Goal: Use online tool/utility: Utilize a website feature to perform a specific function

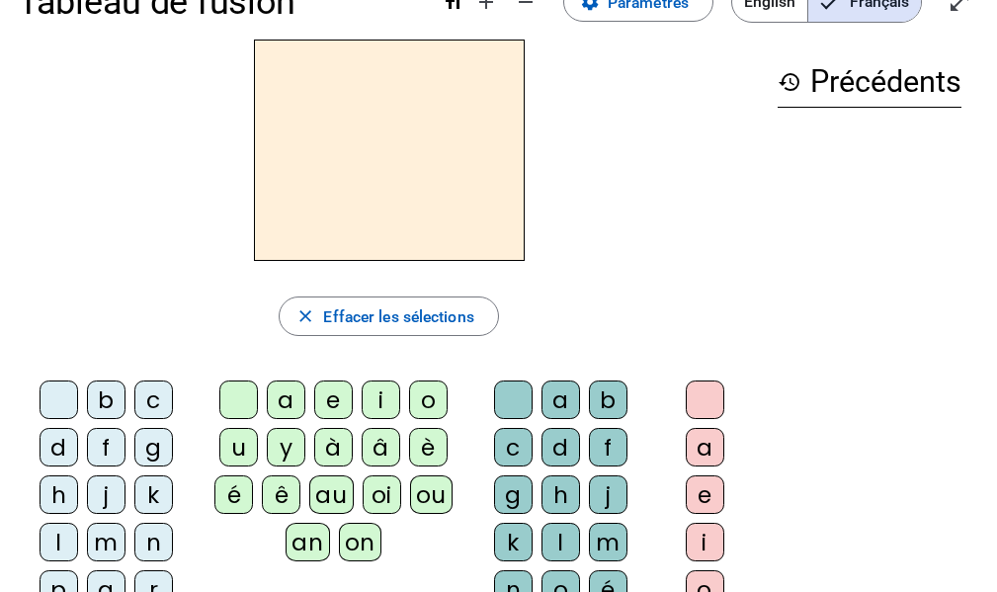
scroll to position [47, 0]
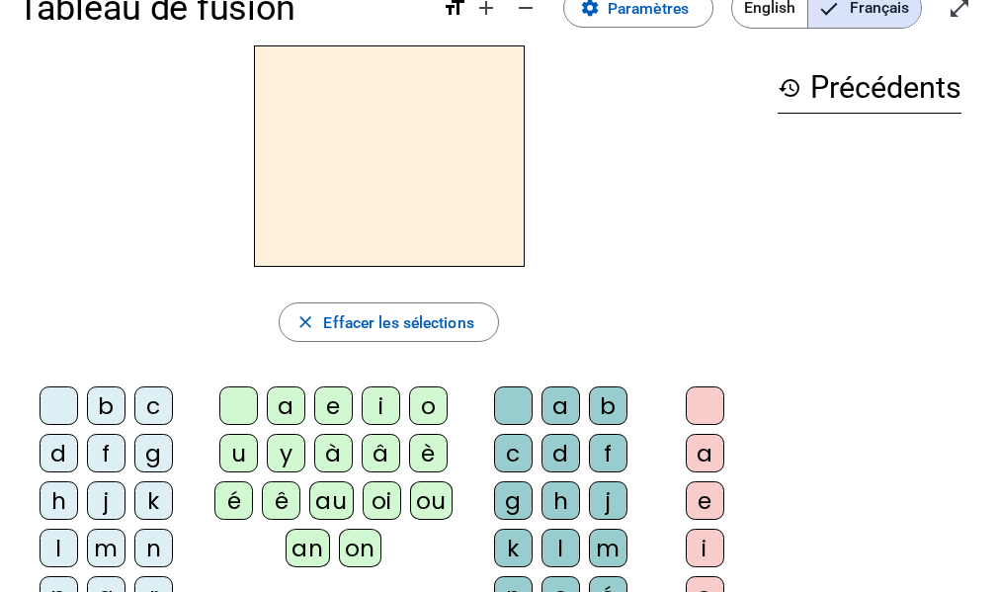
click at [115, 410] on div "b" at bounding box center [106, 405] width 39 height 39
click at [302, 409] on div "a" at bounding box center [286, 405] width 39 height 39
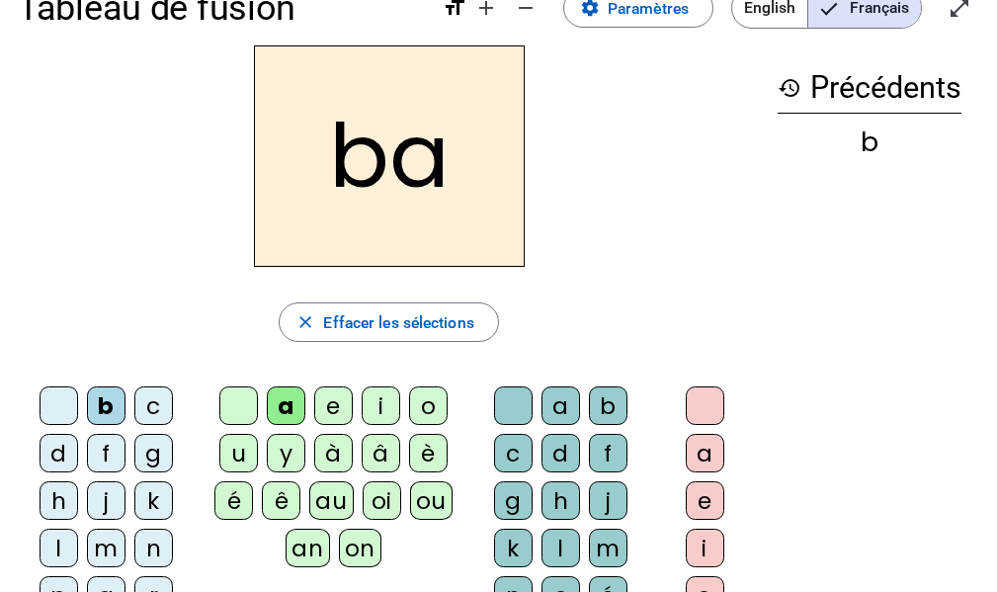
click at [515, 448] on div "c" at bounding box center [513, 453] width 39 height 39
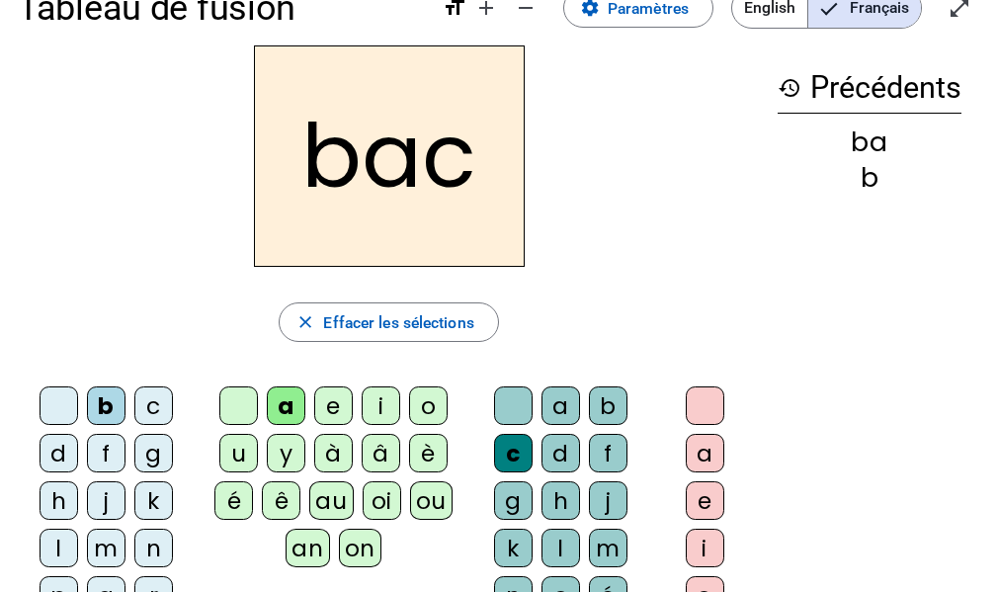
click at [66, 552] on div "l" at bounding box center [59, 548] width 39 height 39
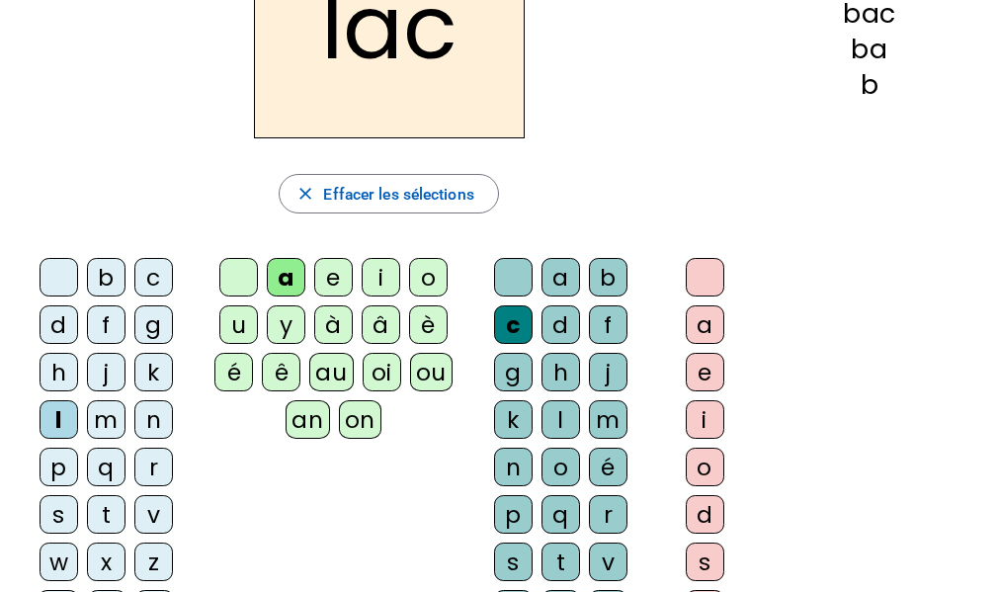
scroll to position [175, 0]
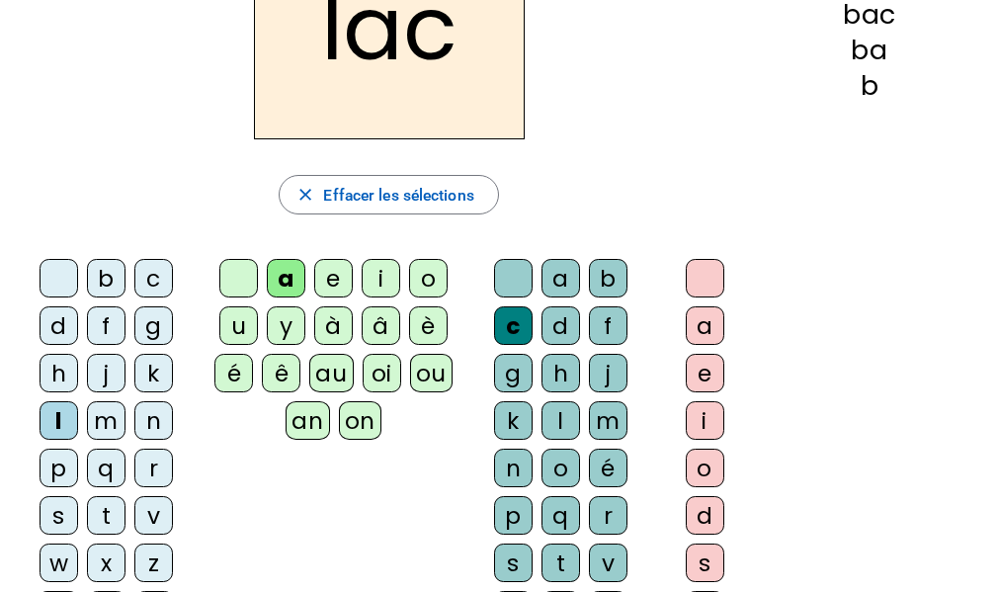
click at [63, 516] on div "s" at bounding box center [59, 515] width 39 height 39
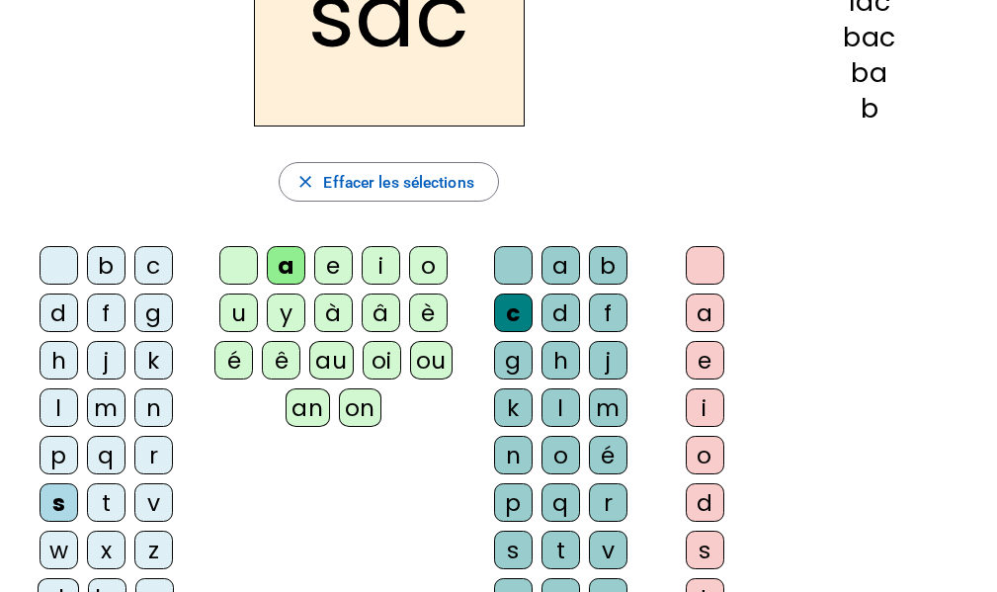
scroll to position [189, 0]
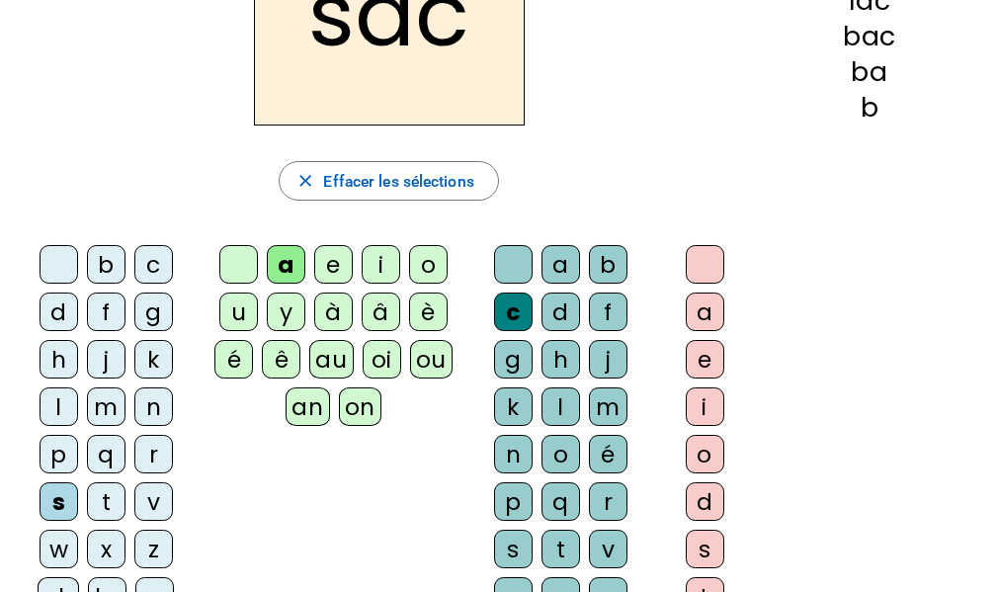
click at [99, 369] on div "j" at bounding box center [106, 359] width 39 height 39
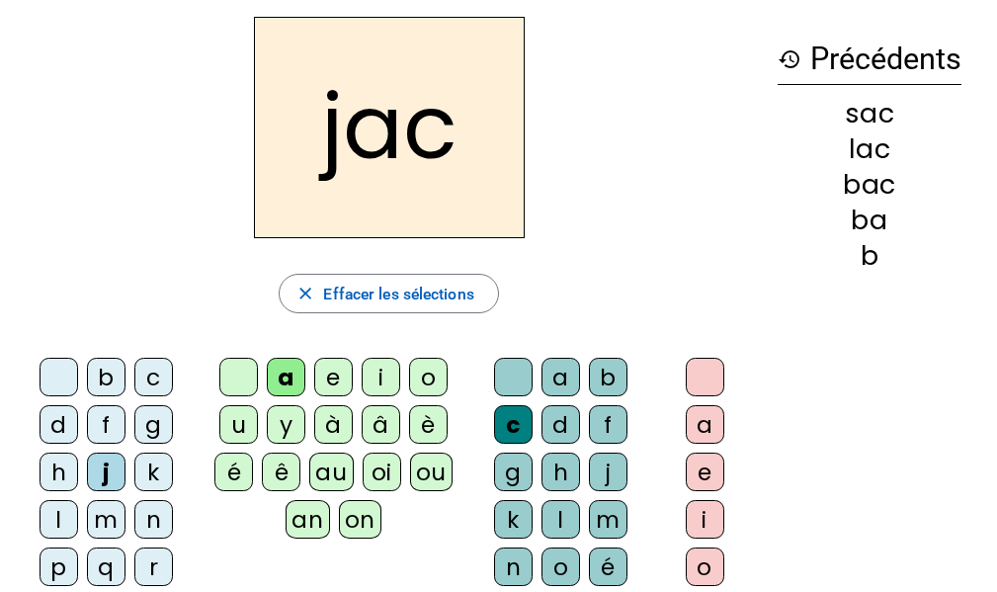
scroll to position [75, 0]
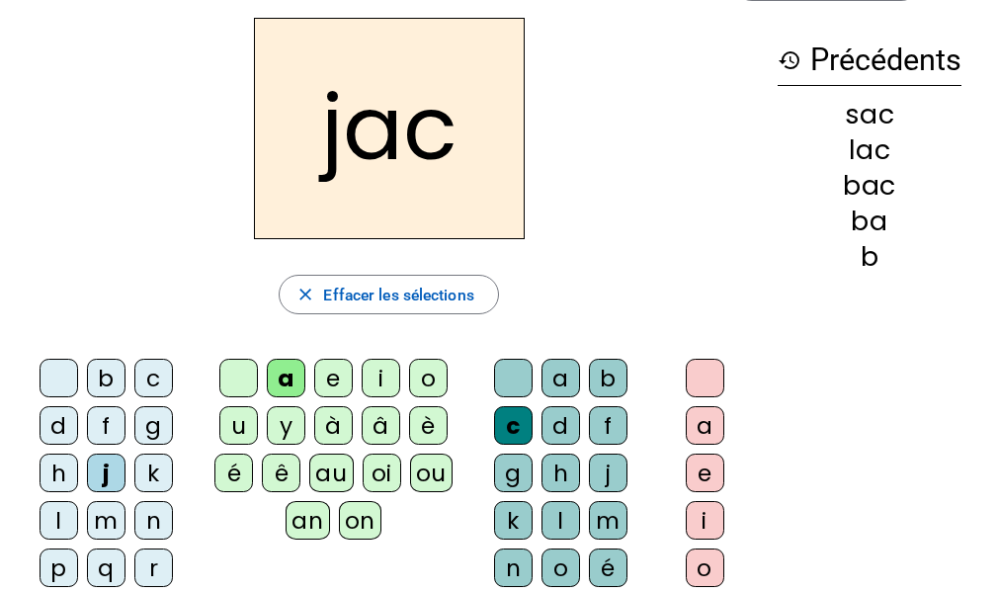
click at [373, 367] on div "i" at bounding box center [381, 378] width 39 height 39
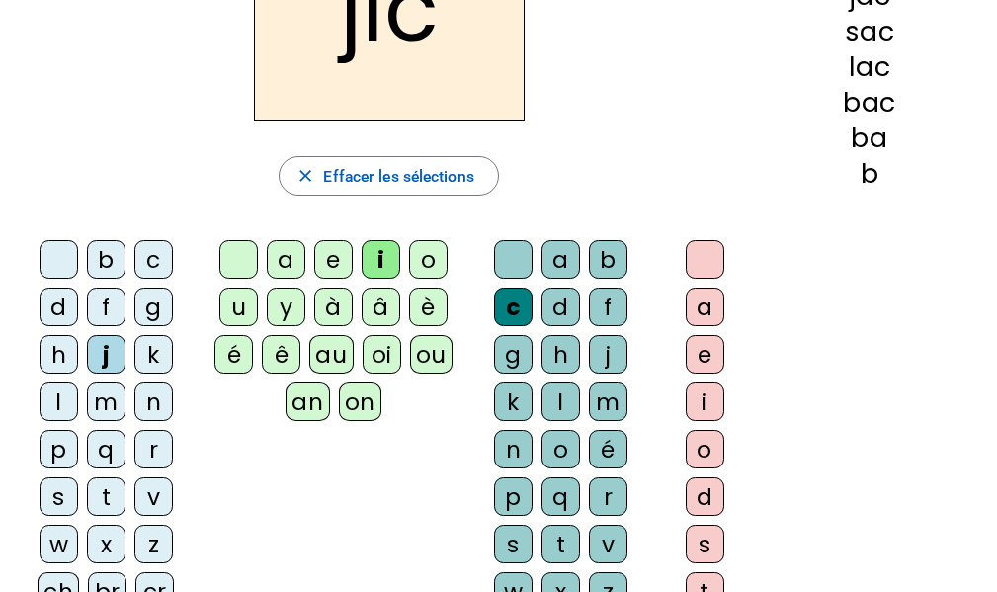
scroll to position [193, 0]
click at [575, 411] on div "l" at bounding box center [561, 402] width 39 height 39
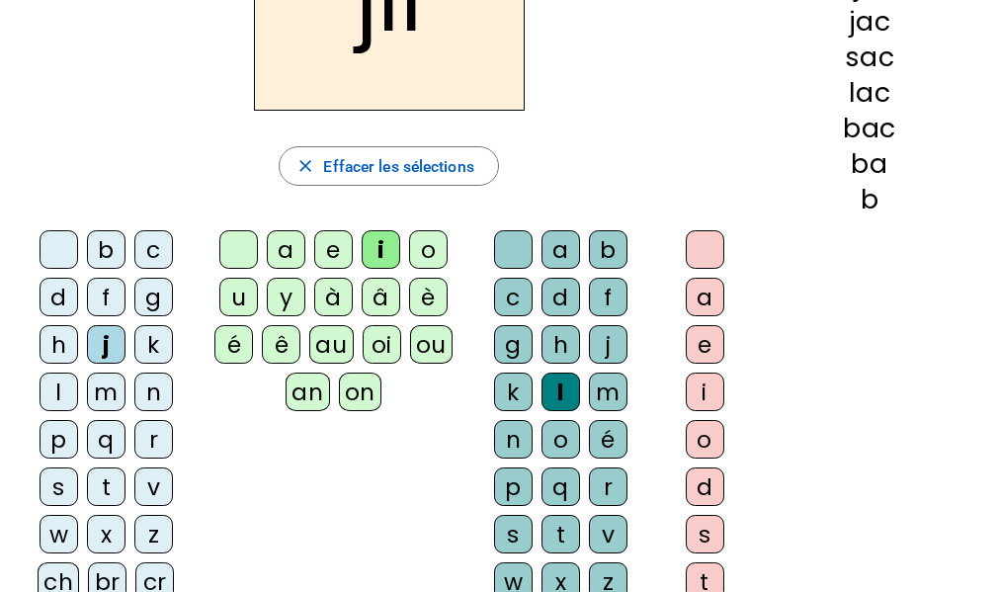
scroll to position [150, 0]
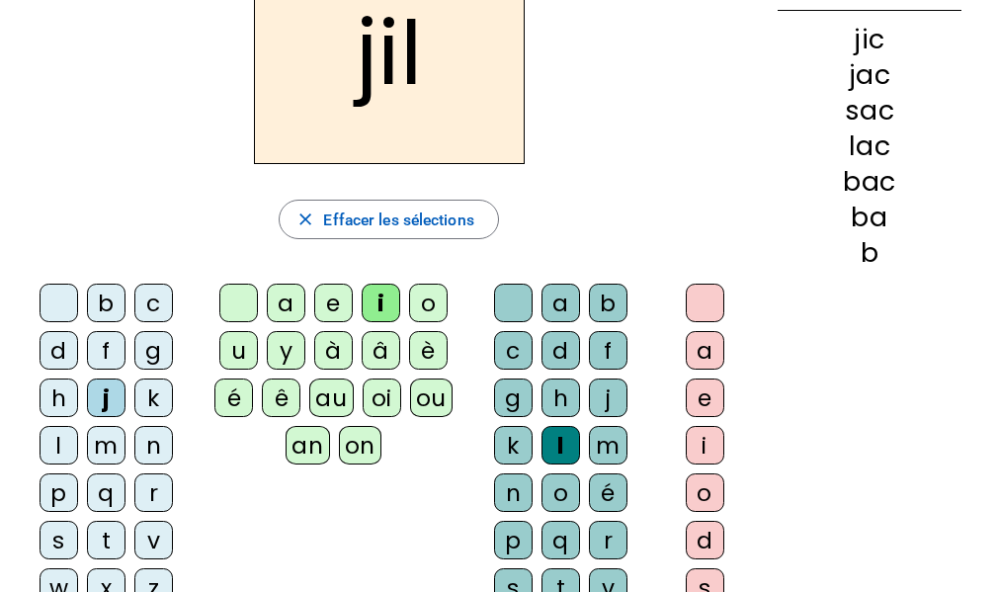
click at [616, 317] on div "b" at bounding box center [608, 303] width 39 height 39
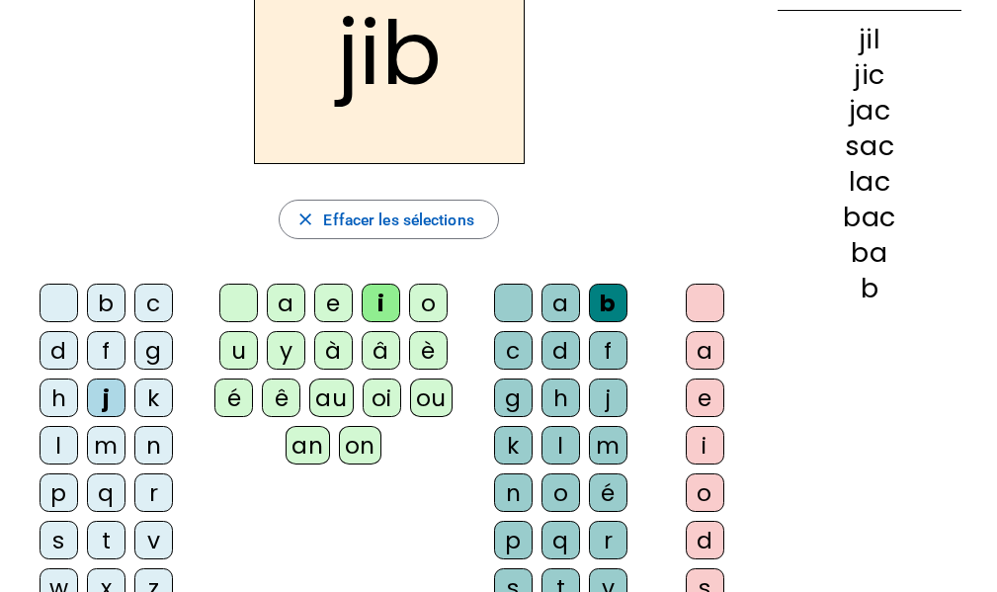
click at [381, 410] on div "oi" at bounding box center [382, 397] width 39 height 39
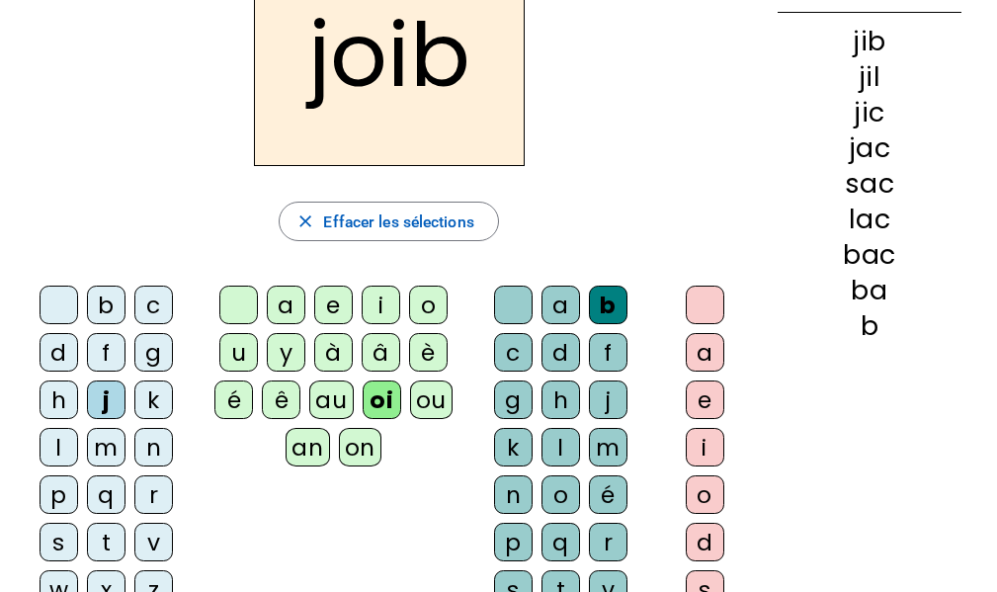
scroll to position [149, 0]
click at [562, 453] on div "l" at bounding box center [561, 446] width 39 height 39
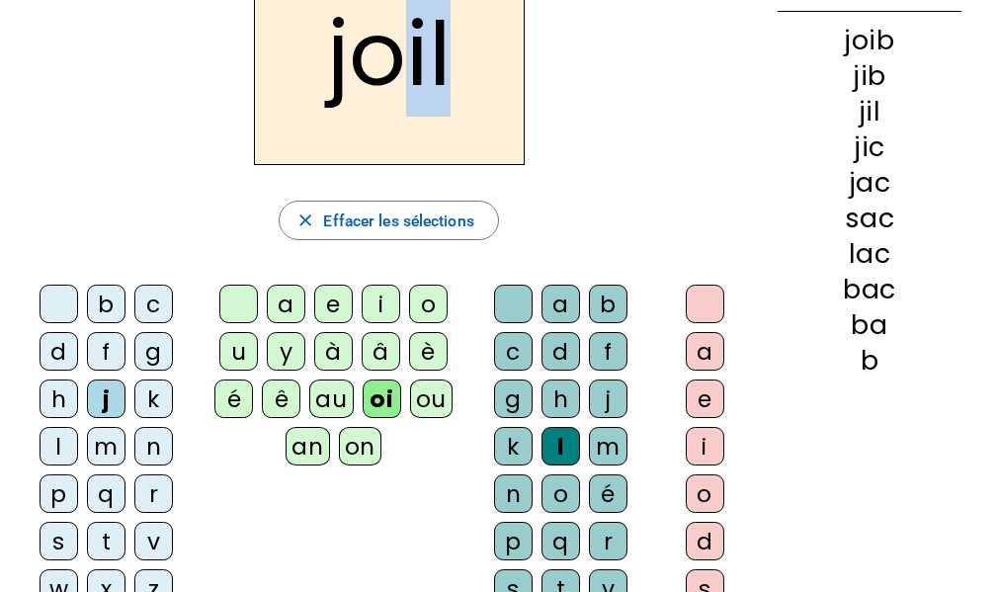
drag, startPoint x: 446, startPoint y: 77, endPoint x: 407, endPoint y: 86, distance: 39.6
click at [407, 86] on h2 "joil" at bounding box center [389, 54] width 271 height 221
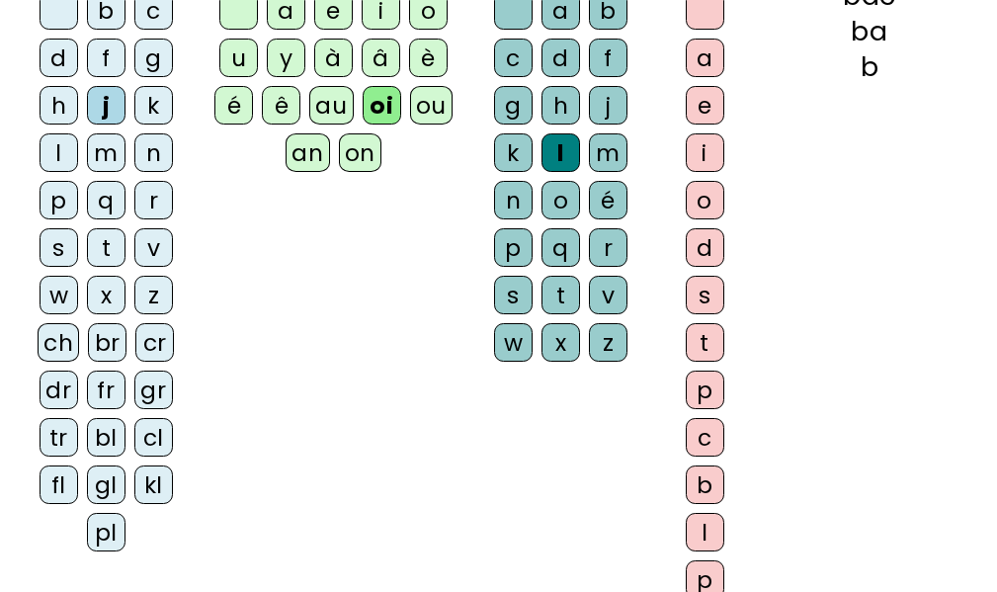
scroll to position [452, 0]
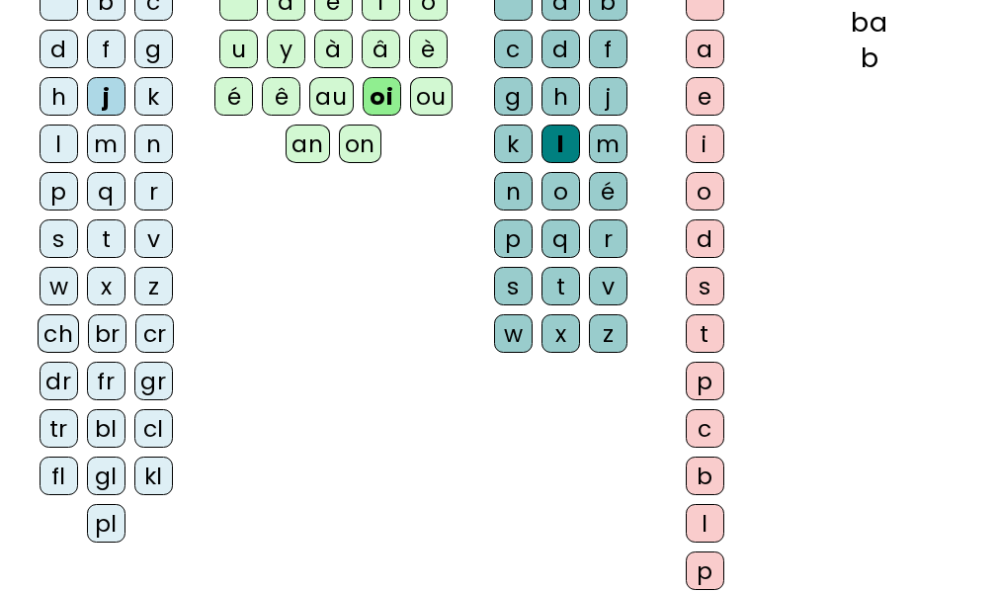
click at [158, 486] on div "kl" at bounding box center [153, 476] width 39 height 39
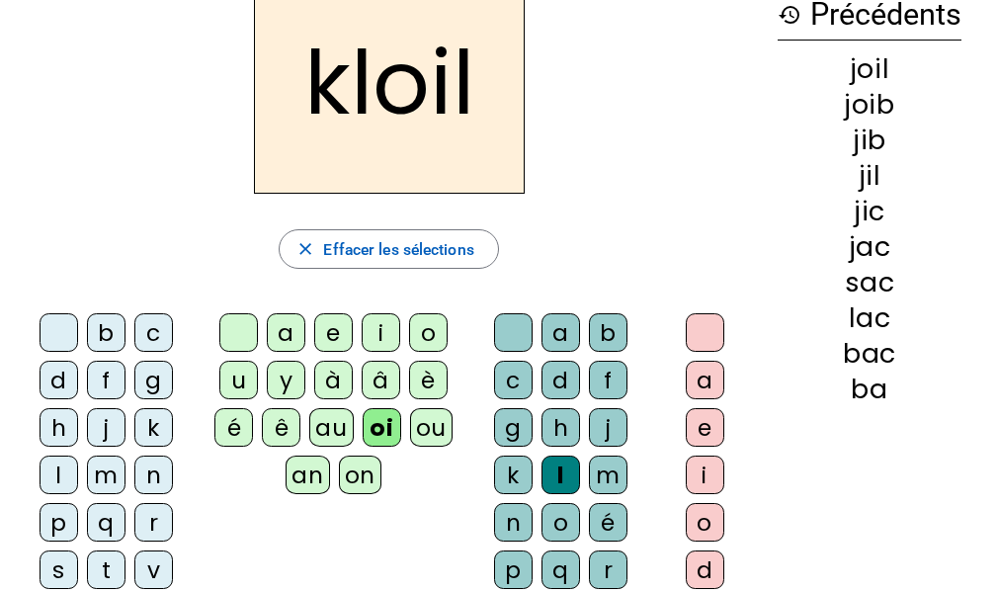
scroll to position [146, 0]
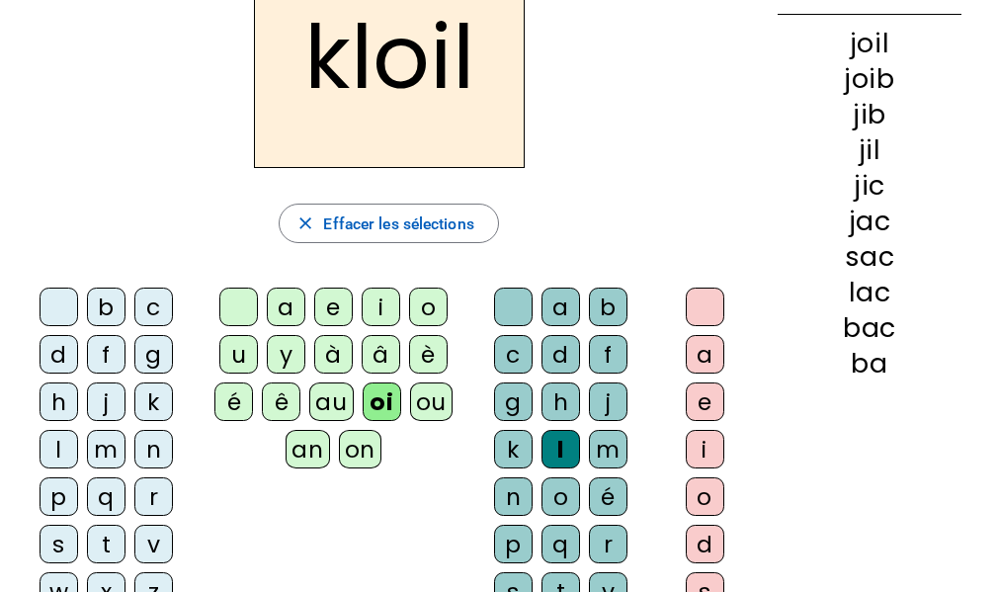
click at [65, 501] on div "p" at bounding box center [59, 496] width 39 height 39
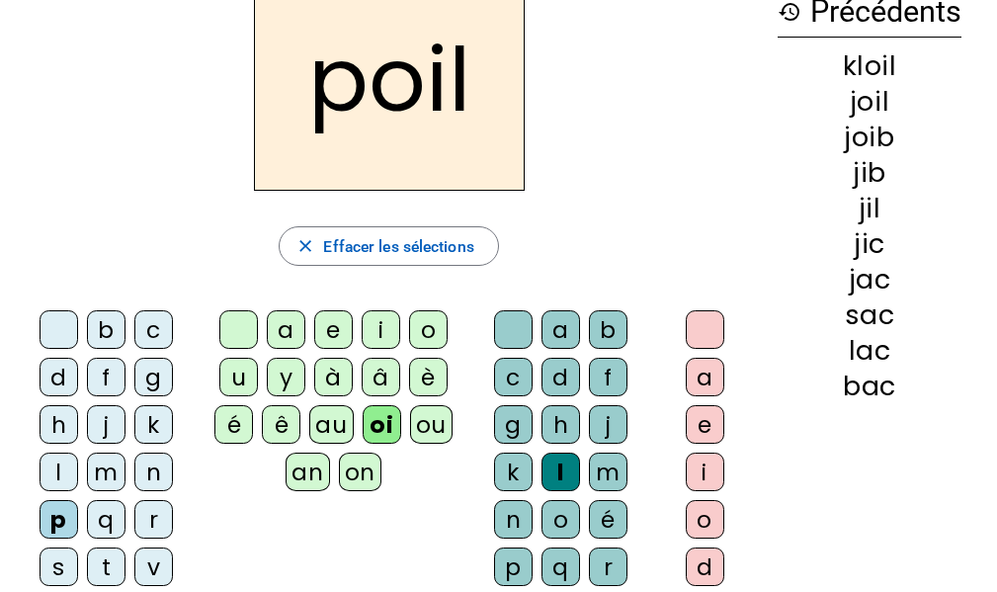
scroll to position [125, 0]
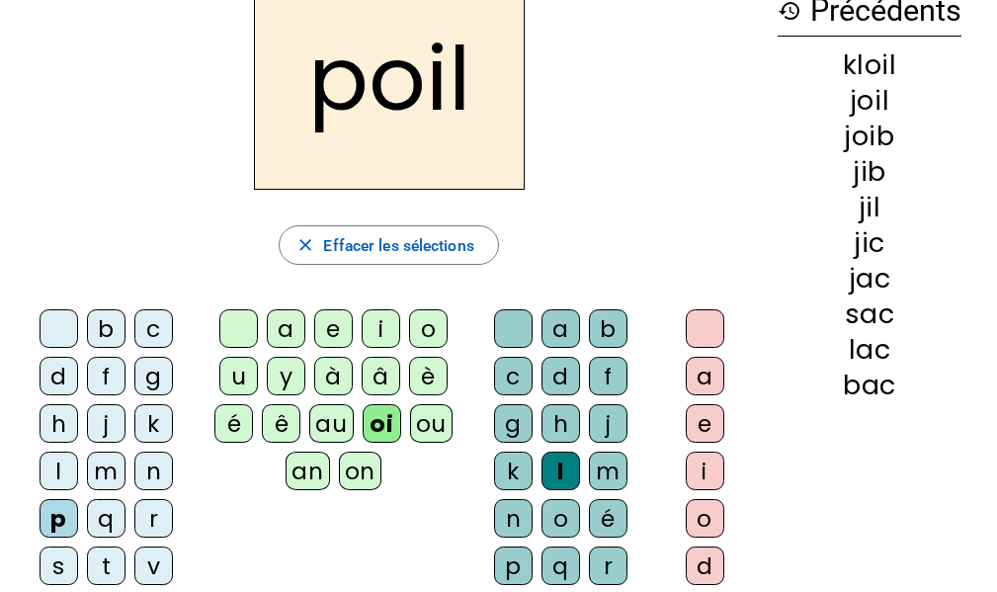
click at [330, 419] on div "au" at bounding box center [330, 423] width 43 height 39
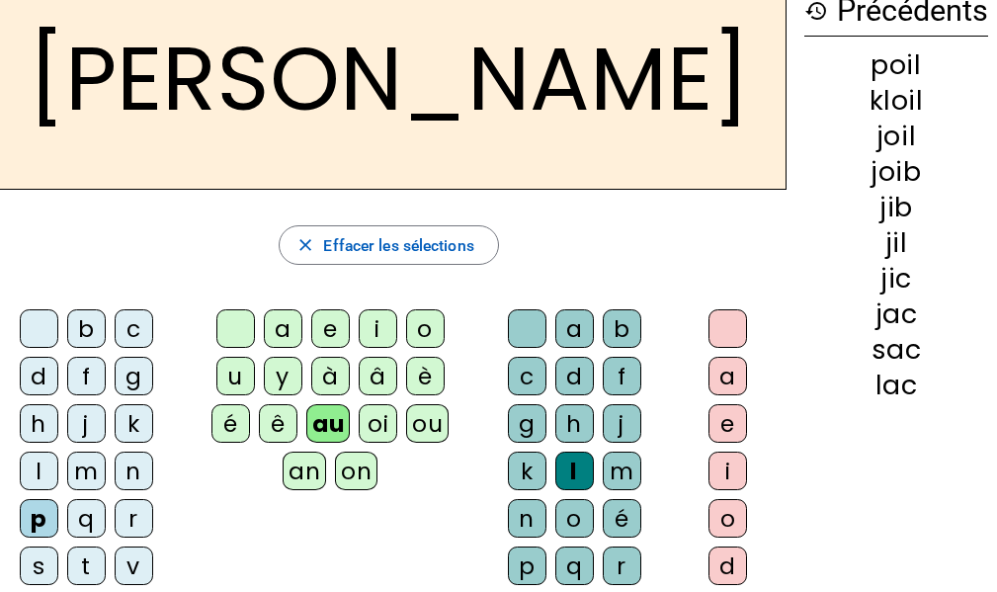
click at [515, 328] on div at bounding box center [527, 328] width 39 height 39
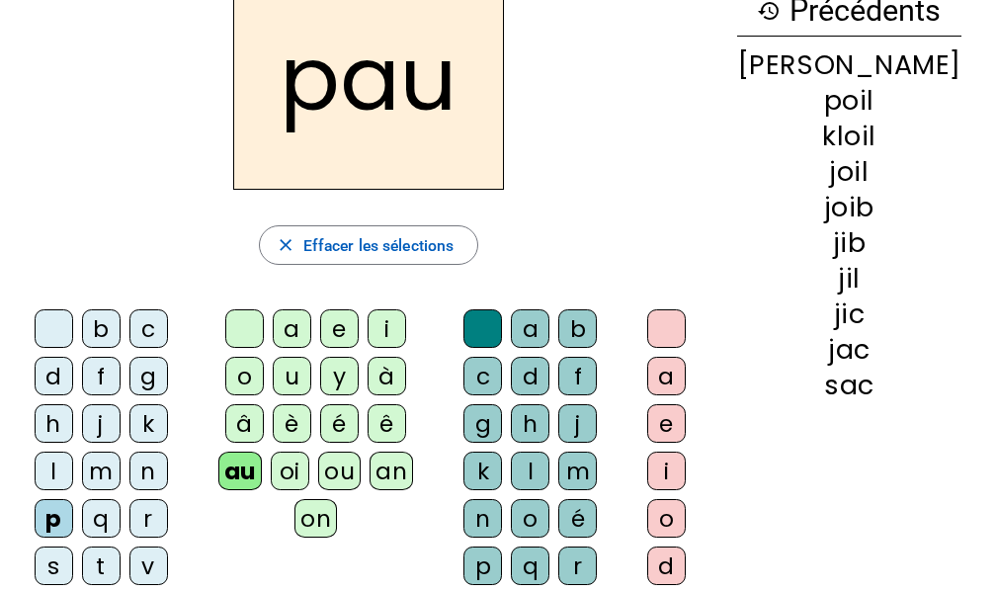
click at [337, 499] on div "on" at bounding box center [315, 518] width 42 height 39
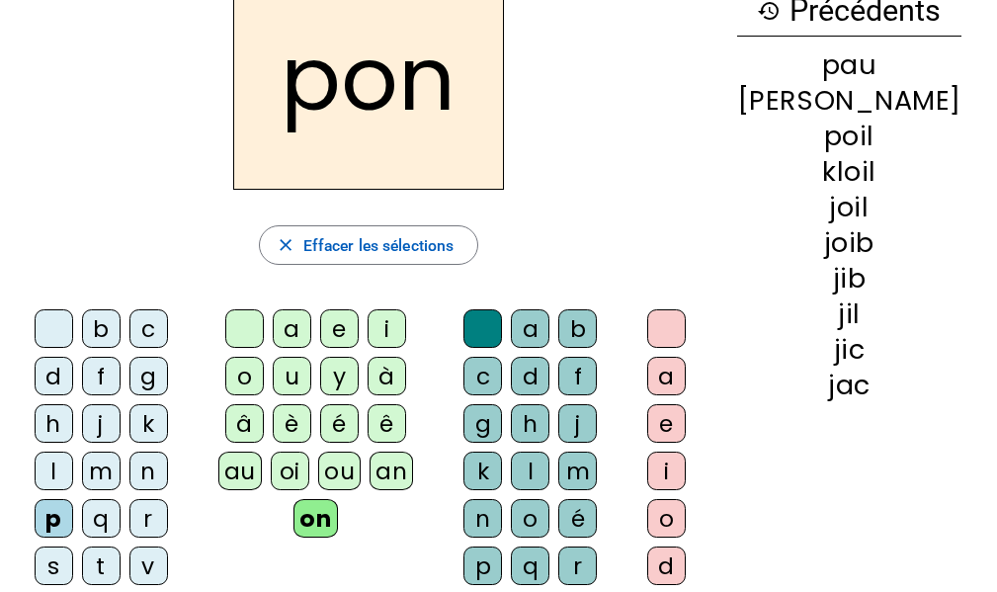
click at [370, 452] on letter-bubble "ou" at bounding box center [343, 475] width 51 height 47
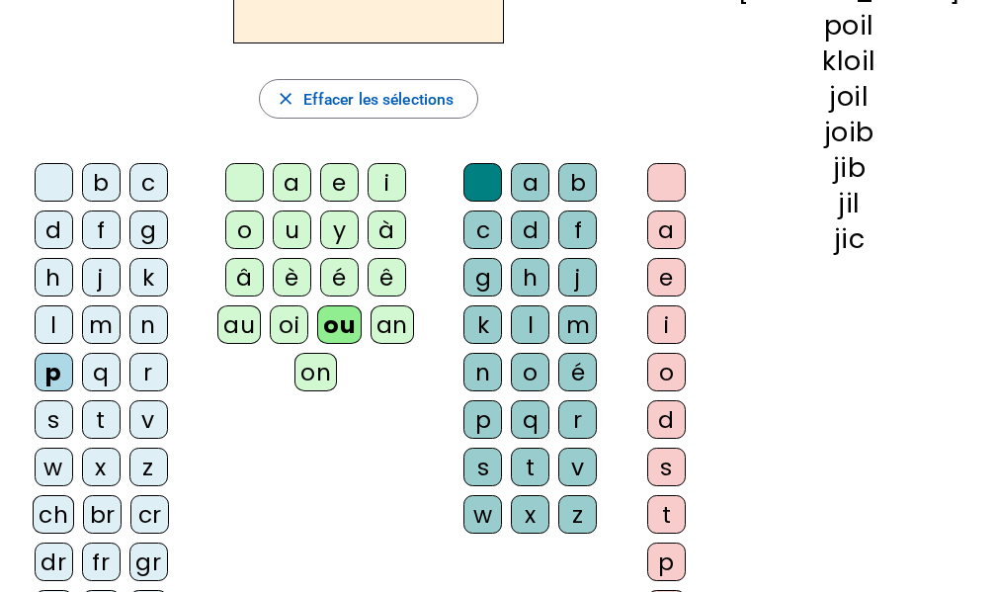
scroll to position [272, 0]
click at [111, 324] on div "m" at bounding box center [101, 323] width 39 height 39
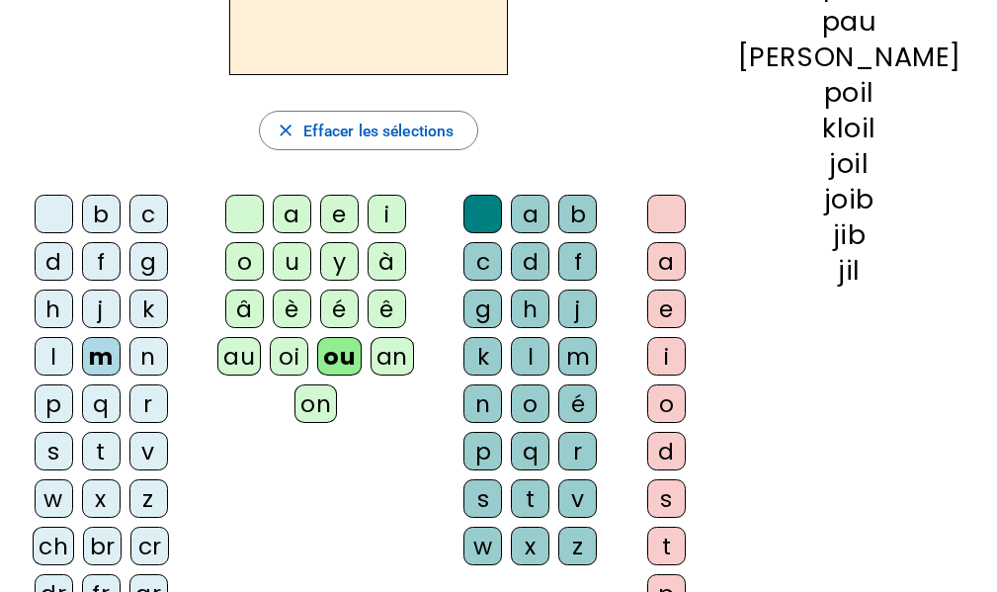
scroll to position [237, 0]
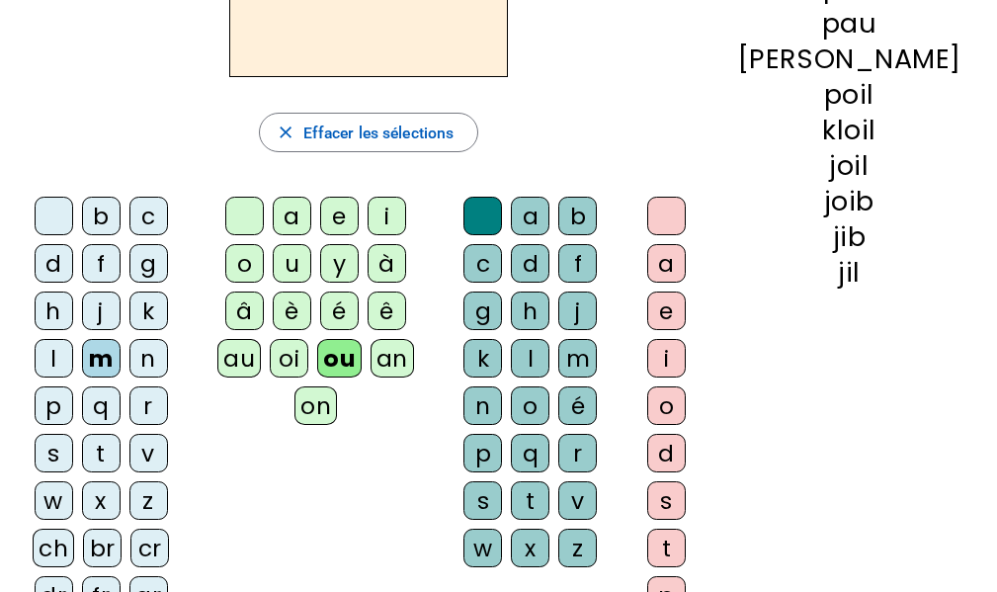
click at [264, 244] on div "o" at bounding box center [244, 263] width 39 height 39
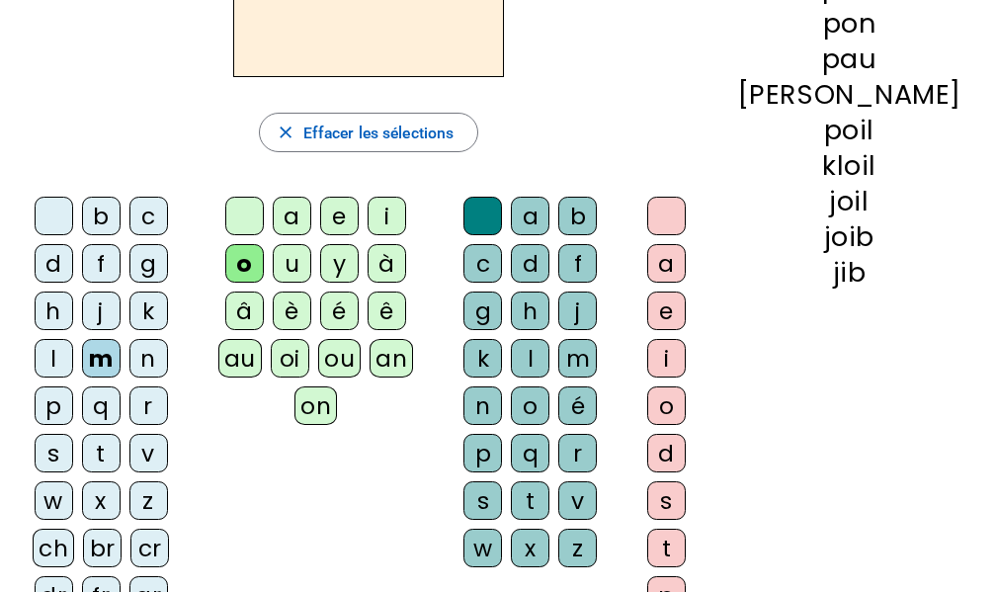
scroll to position [328, 0]
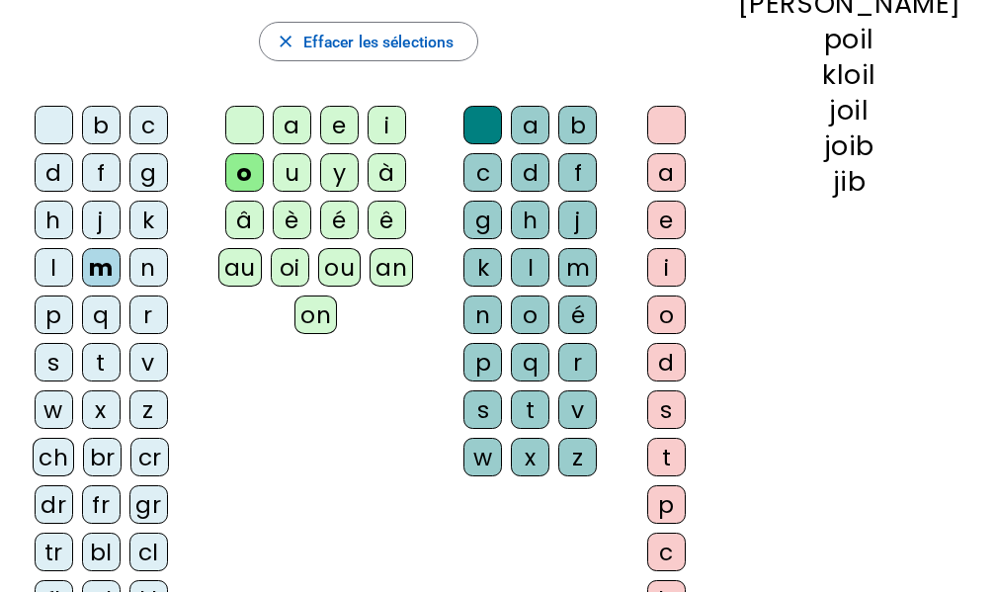
click at [597, 318] on div "é" at bounding box center [577, 314] width 39 height 39
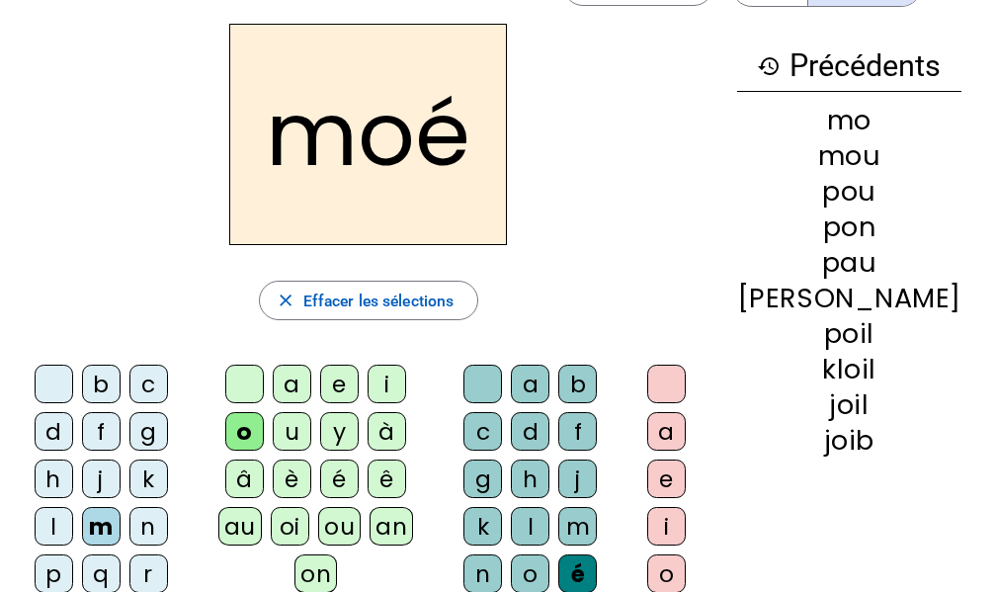
scroll to position [68, 0]
